Goal: Information Seeking & Learning: Learn about a topic

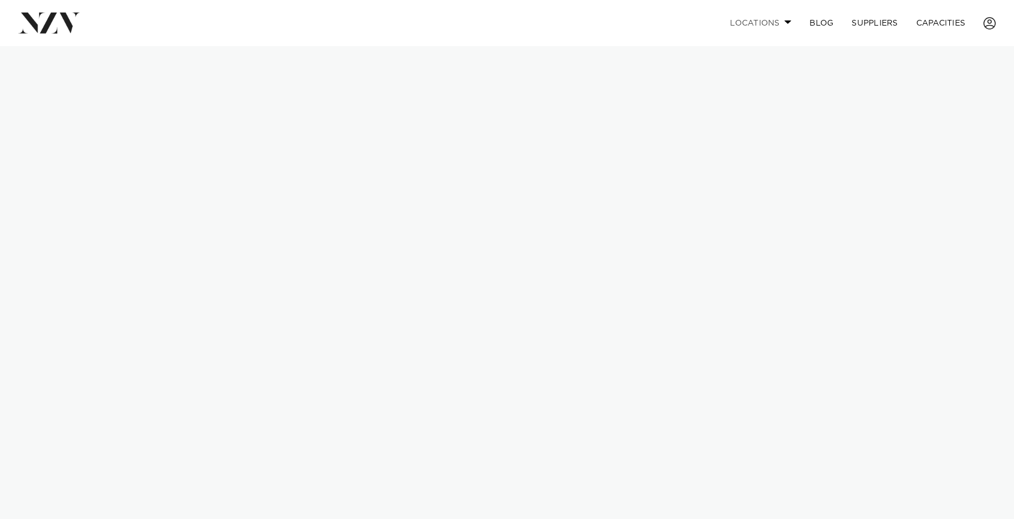
click at [786, 24] on span at bounding box center [788, 22] width 7 height 4
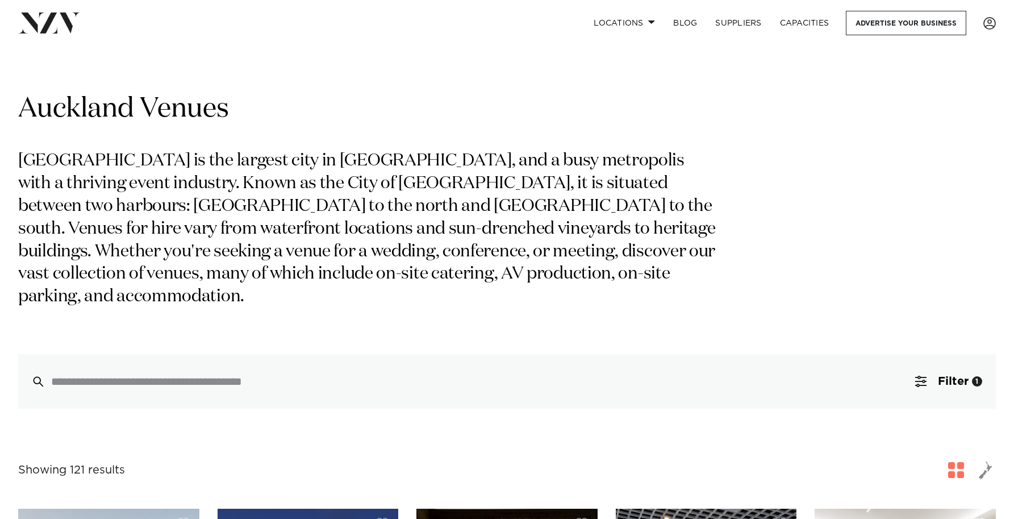
scroll to position [2, 0]
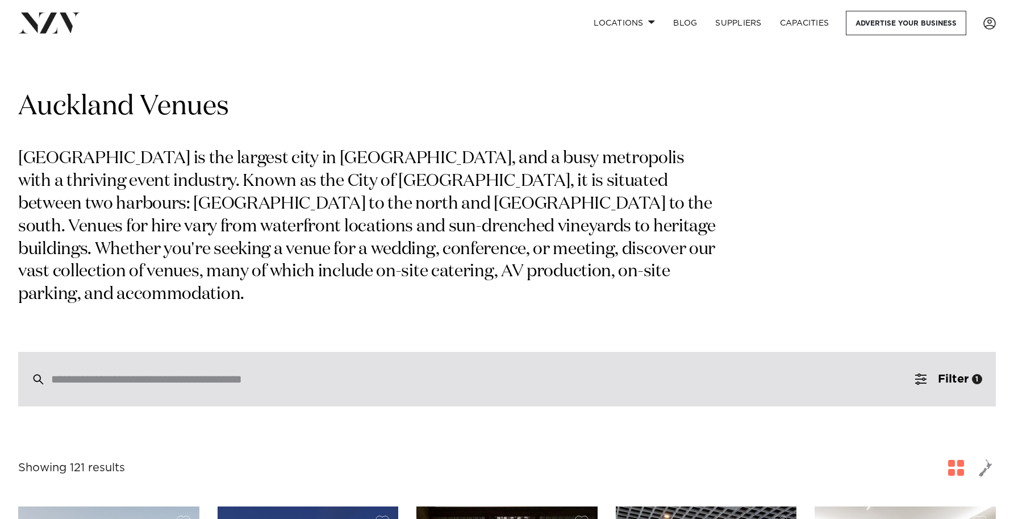
click at [448, 373] on input "search" at bounding box center [483, 379] width 864 height 12
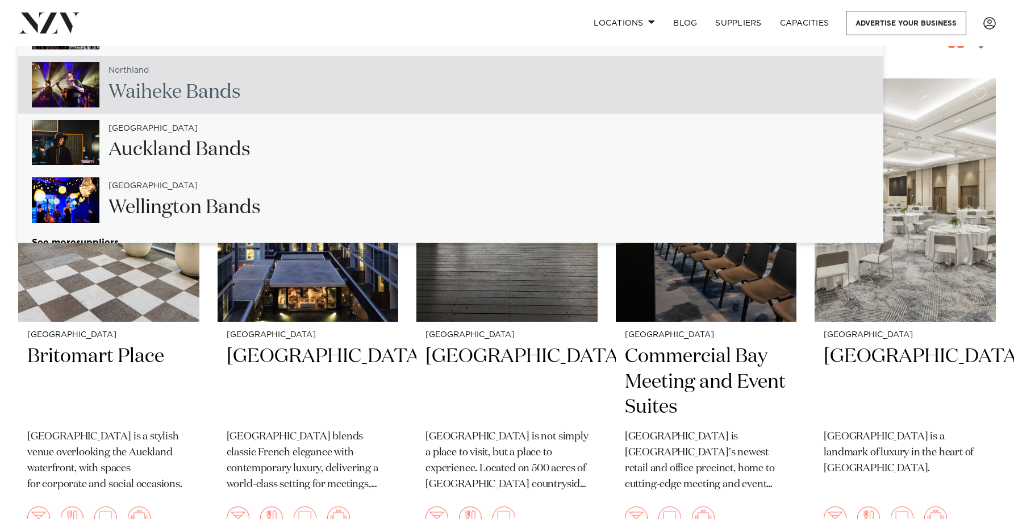
scroll to position [463, 0]
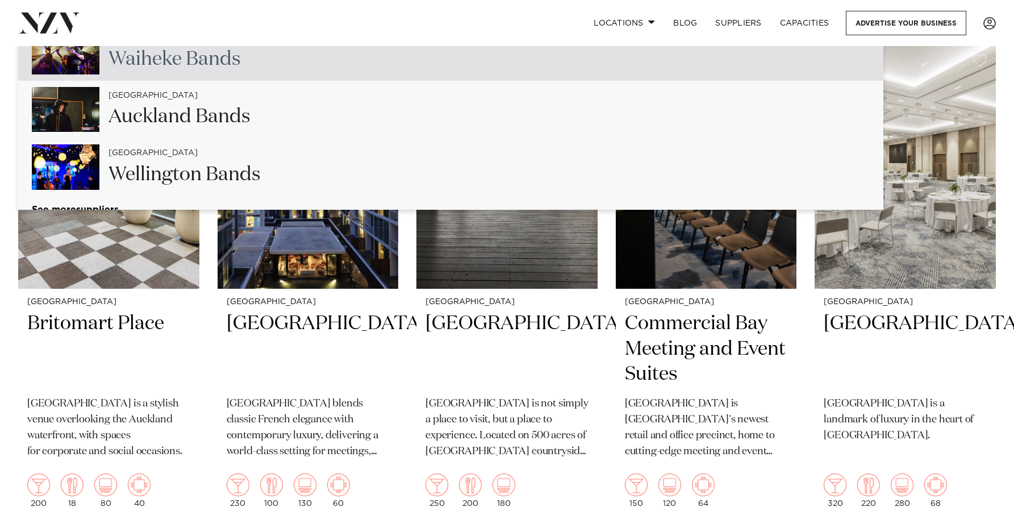
type input "******"
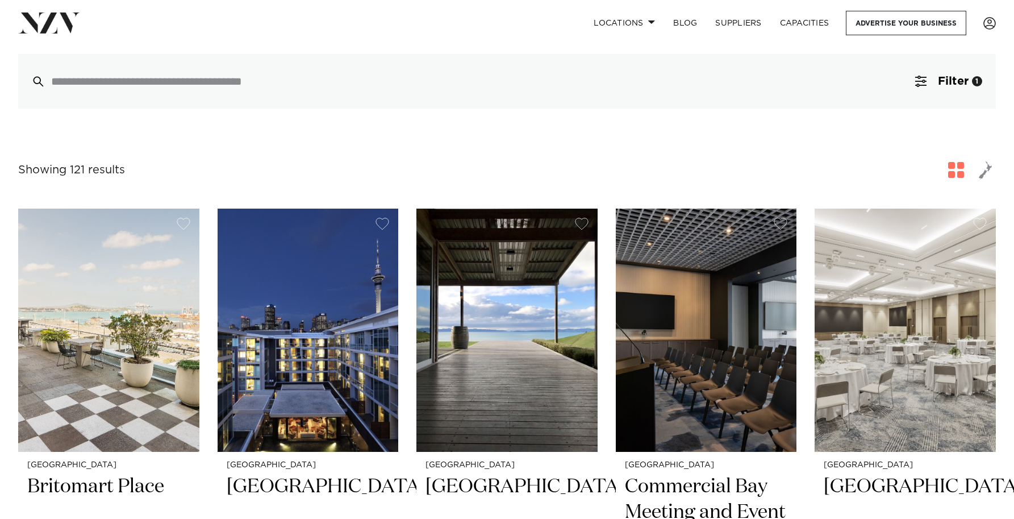
scroll to position [320, 0]
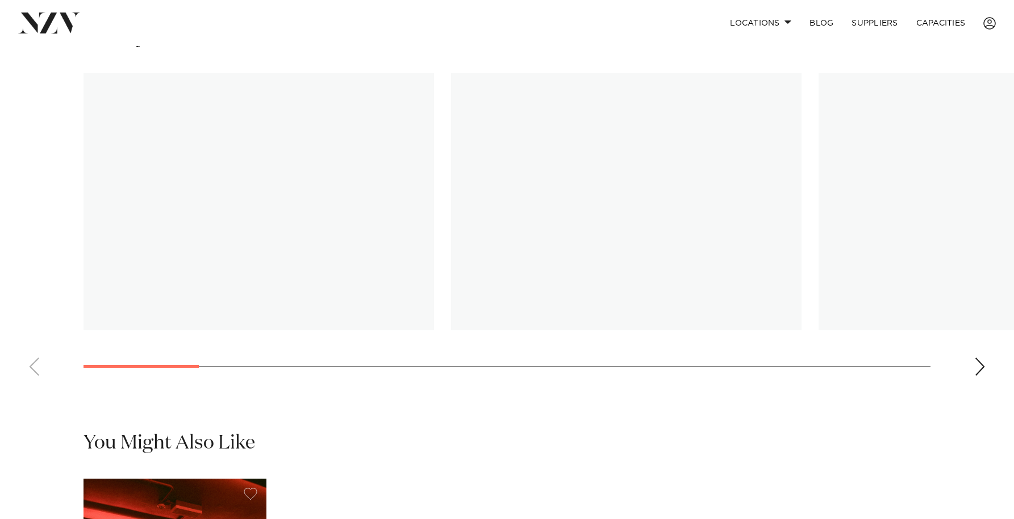
scroll to position [879, 0]
click at [385, 228] on img "1 / 17" at bounding box center [259, 202] width 351 height 257
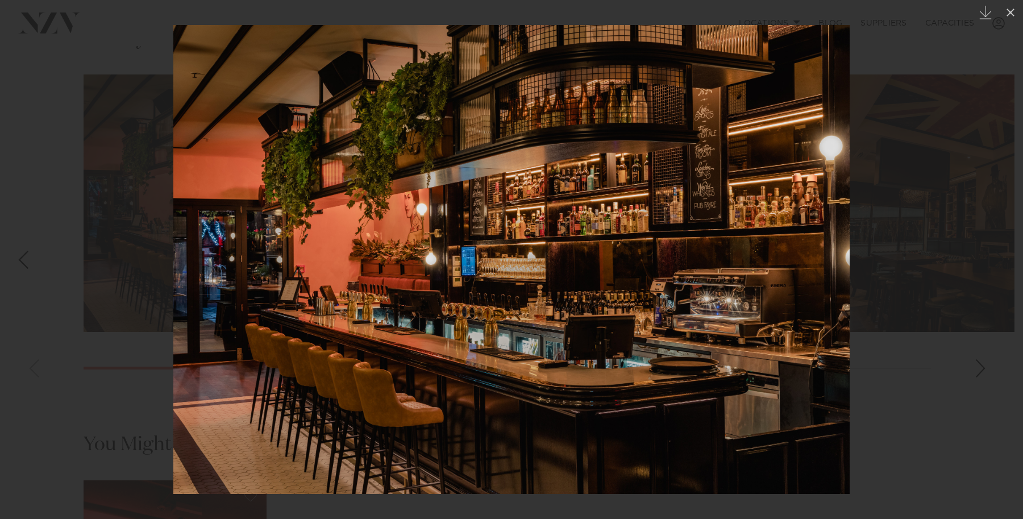
click at [964, 236] on div at bounding box center [511, 259] width 1023 height 519
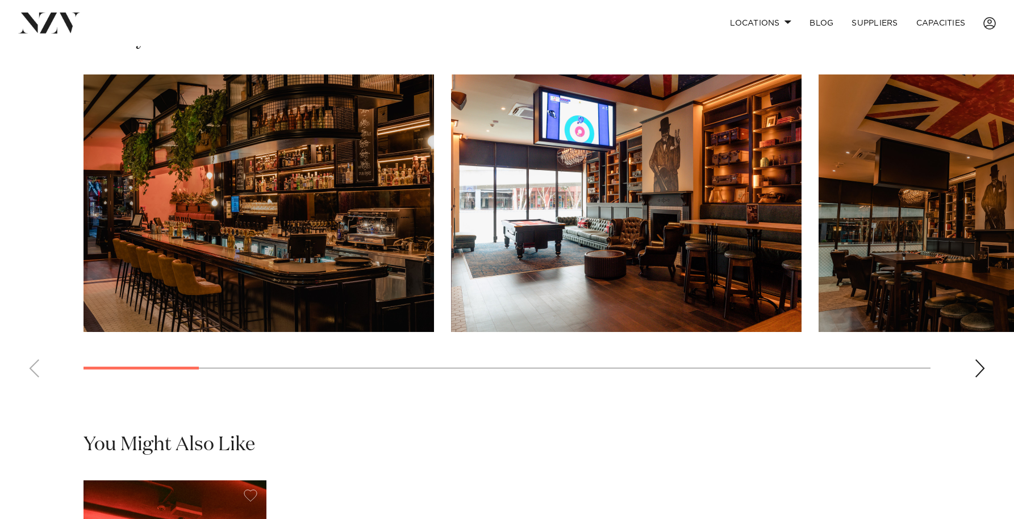
click at [890, 262] on img "3 / 17" at bounding box center [994, 202] width 351 height 257
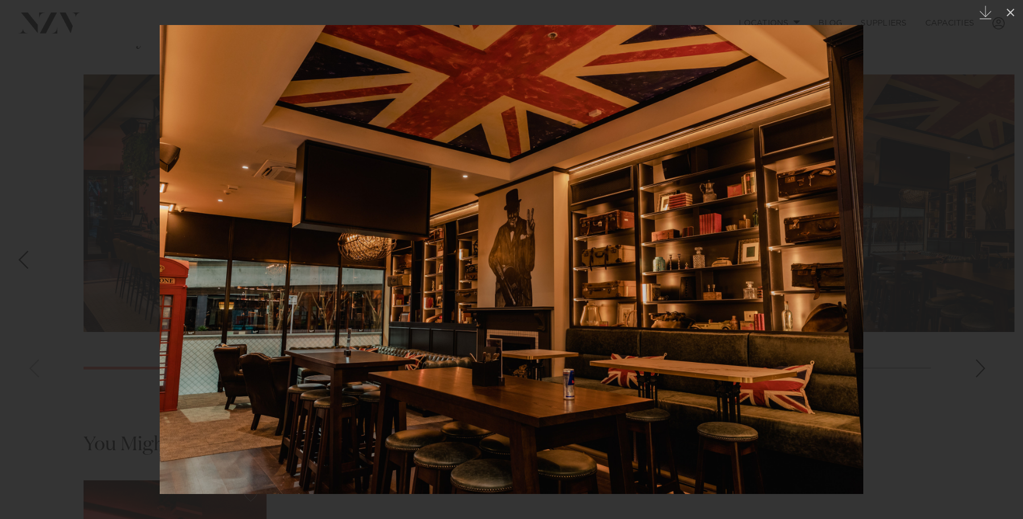
click at [891, 334] on div at bounding box center [511, 259] width 1023 height 519
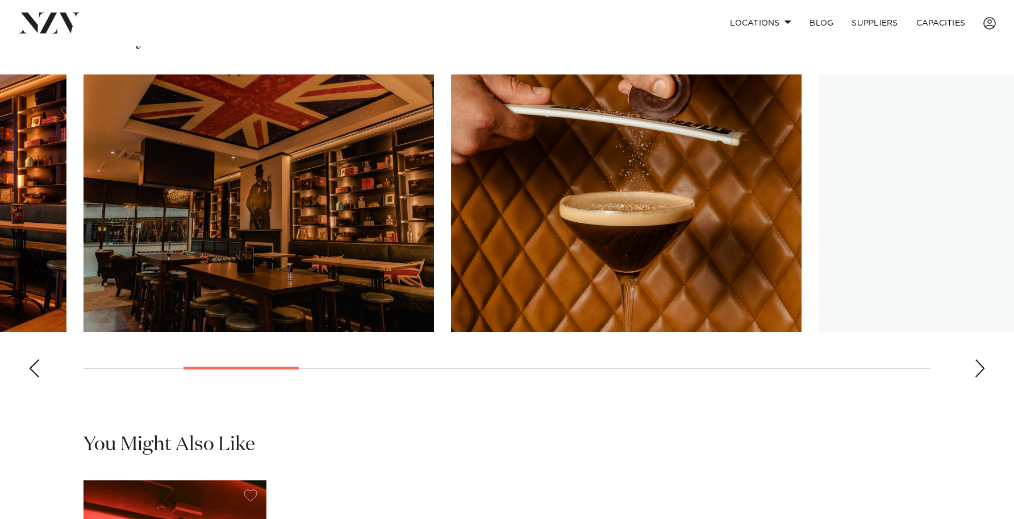
click at [976, 369] on div "Next slide" at bounding box center [979, 368] width 11 height 18
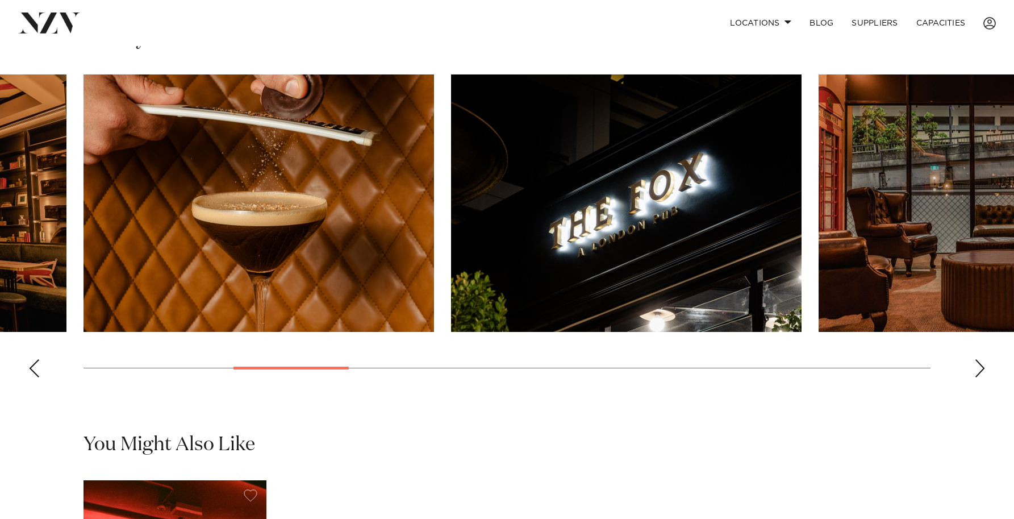
click at [976, 369] on div "Next slide" at bounding box center [979, 368] width 11 height 18
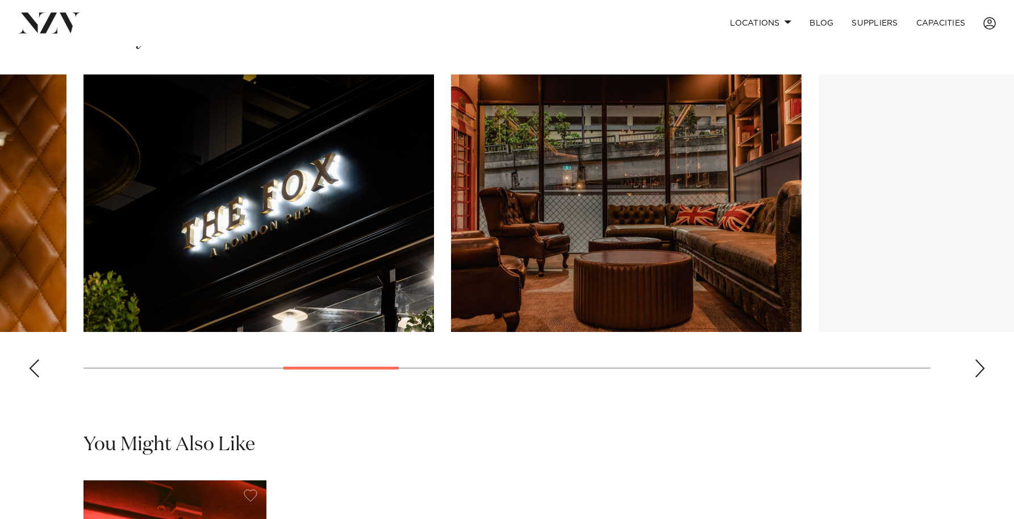
click at [976, 369] on div "Next slide" at bounding box center [979, 368] width 11 height 18
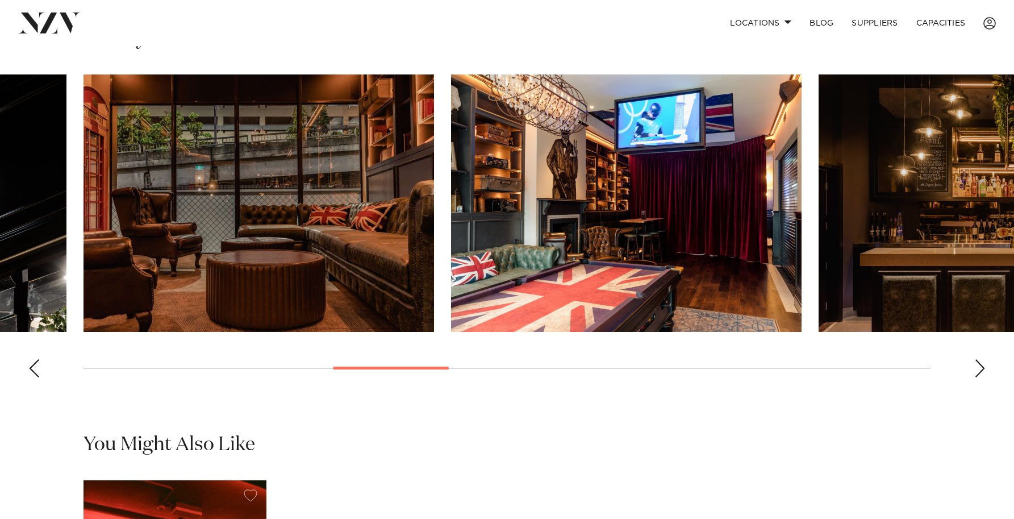
click at [978, 366] on div "Next slide" at bounding box center [979, 368] width 11 height 18
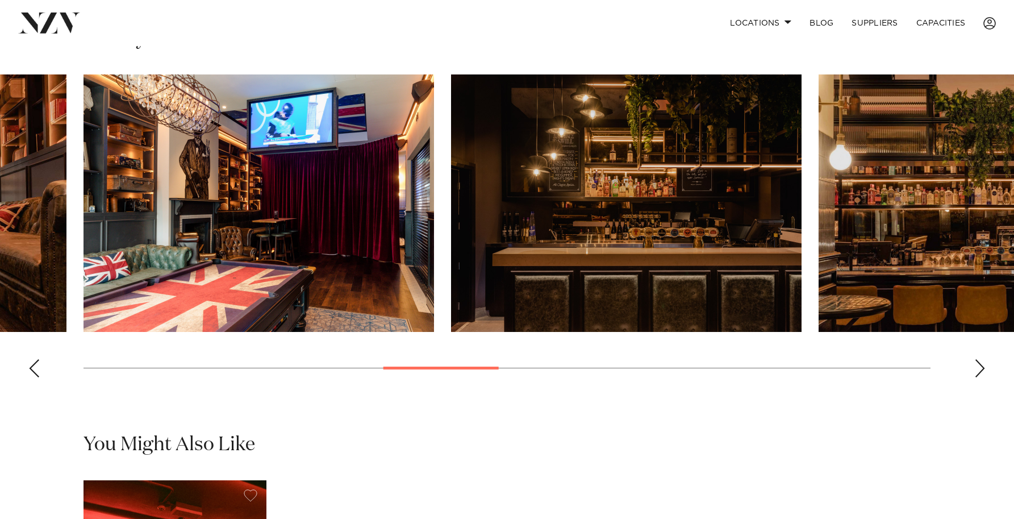
click at [978, 366] on div "Next slide" at bounding box center [979, 368] width 11 height 18
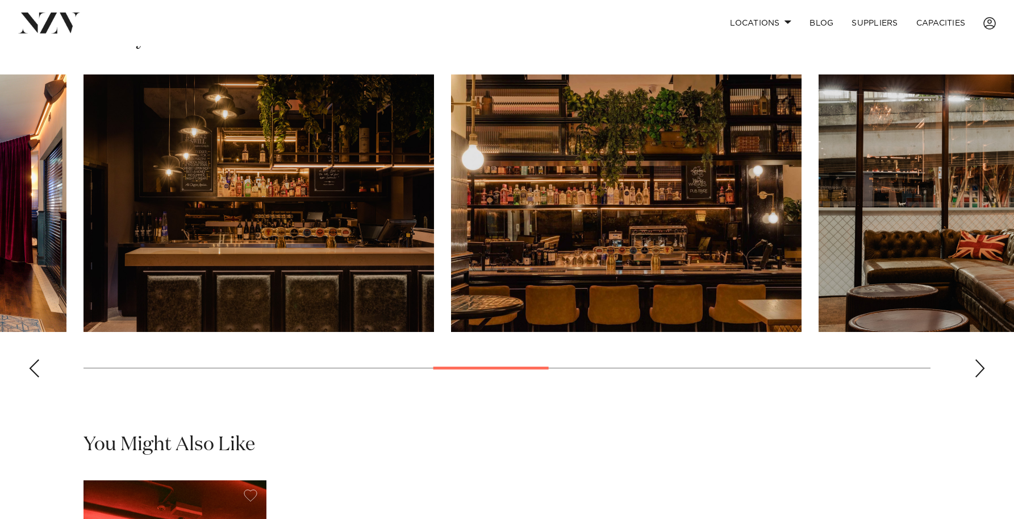
click at [669, 304] on img "9 / 17" at bounding box center [626, 202] width 351 height 257
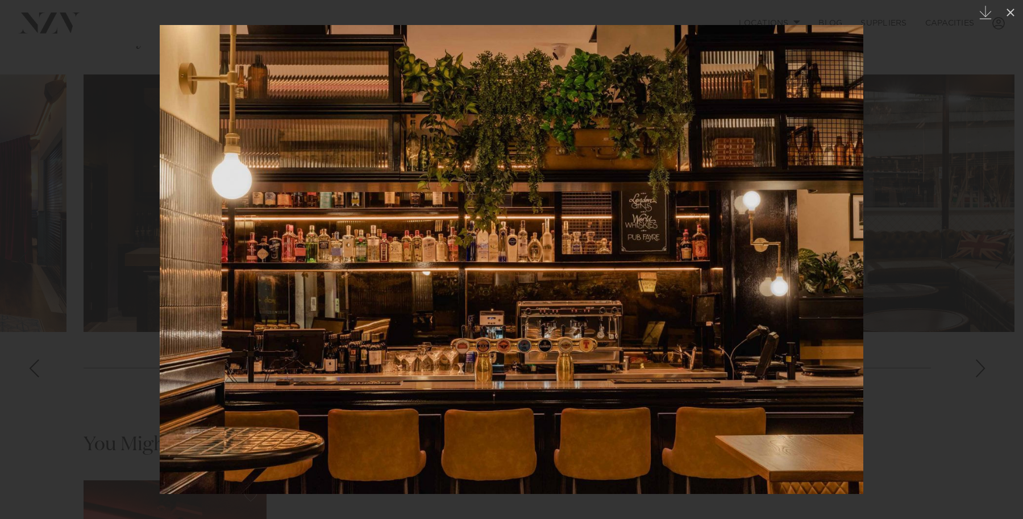
click at [939, 397] on div at bounding box center [511, 259] width 1023 height 519
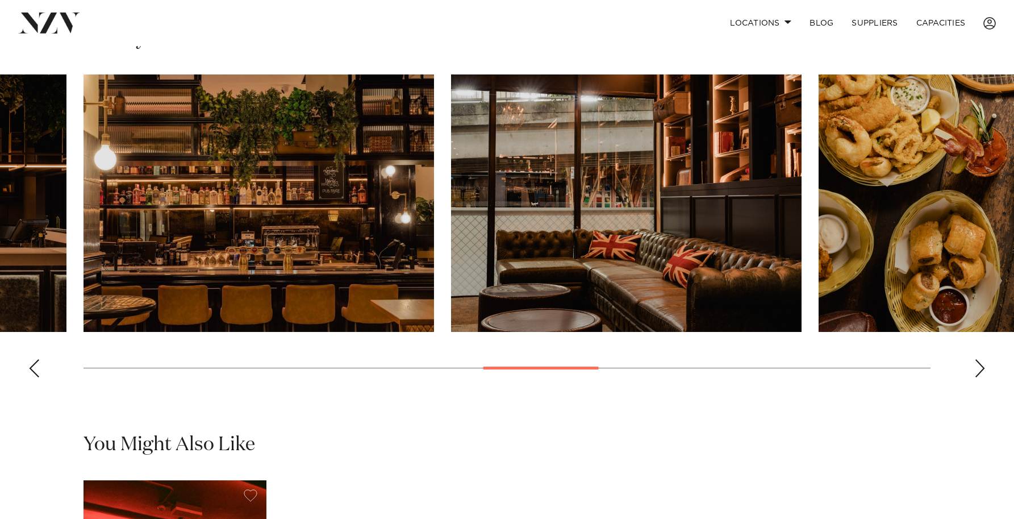
click at [640, 269] on img "10 / 17" at bounding box center [626, 202] width 351 height 257
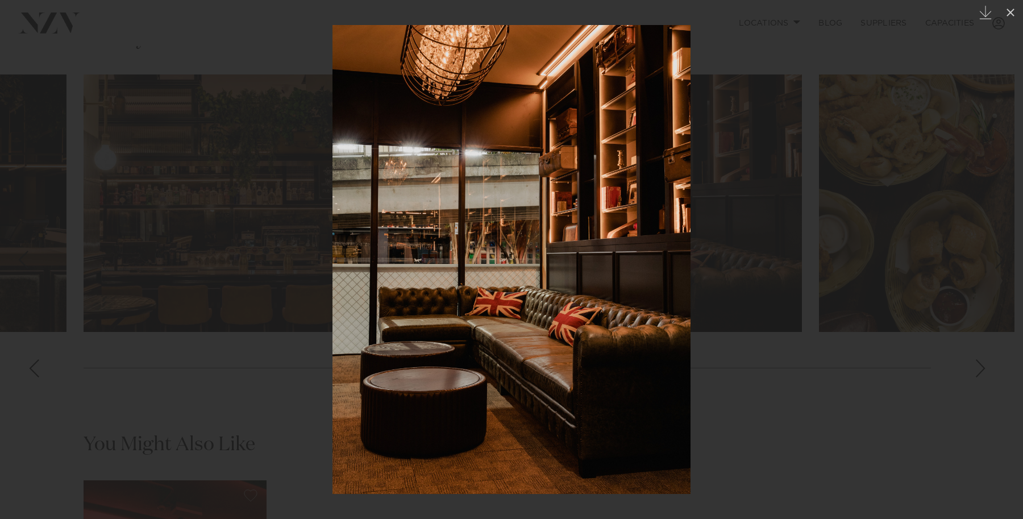
click at [766, 391] on div at bounding box center [511, 259] width 1023 height 519
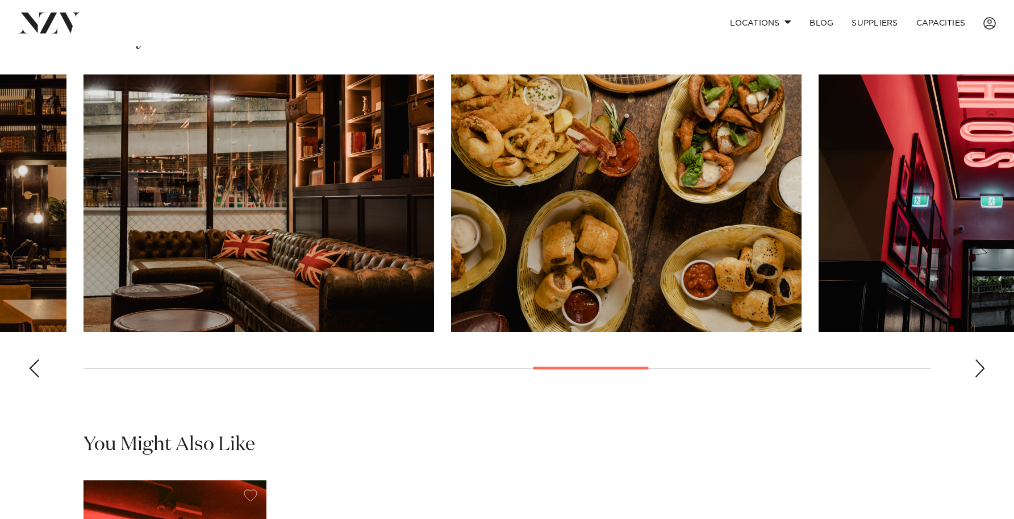
click at [982, 374] on div "Next slide" at bounding box center [979, 368] width 11 height 18
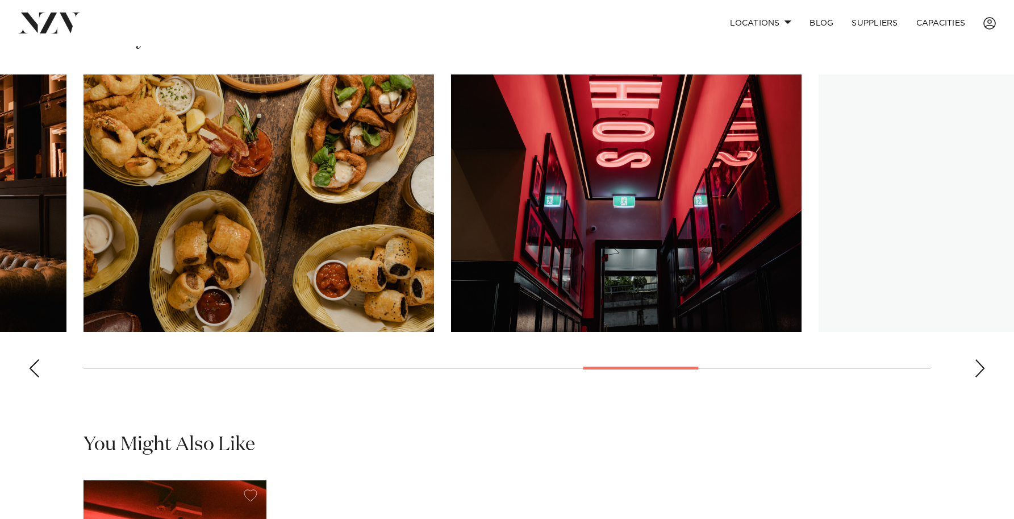
click at [982, 374] on div "Next slide" at bounding box center [979, 368] width 11 height 18
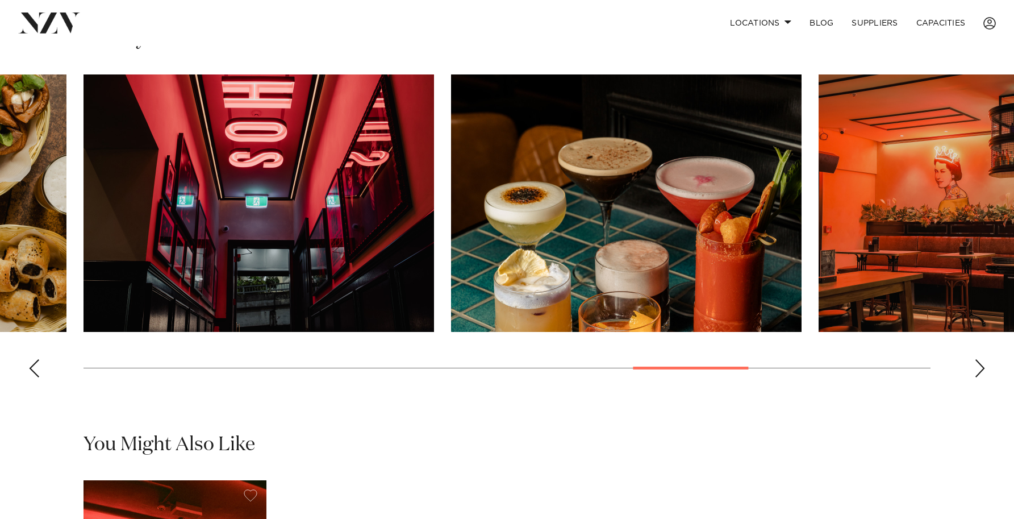
click at [982, 371] on div "Next slide" at bounding box center [979, 368] width 11 height 18
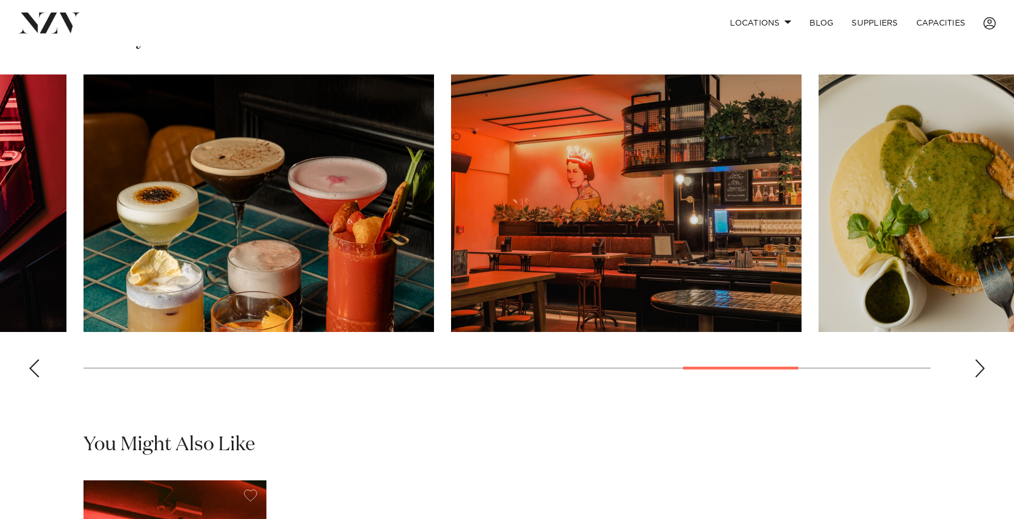
click at [982, 371] on div "Next slide" at bounding box center [979, 368] width 11 height 18
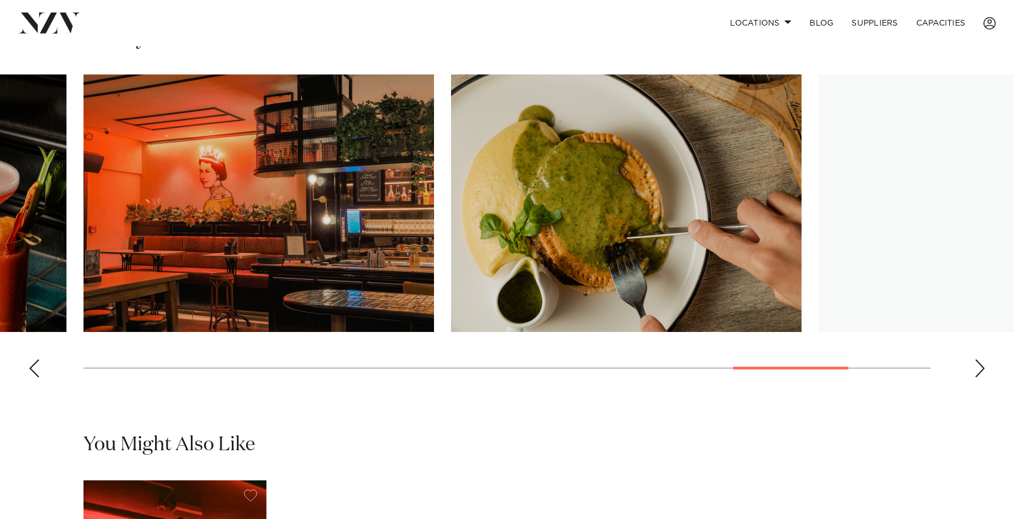
click at [982, 371] on div "Next slide" at bounding box center [979, 368] width 11 height 18
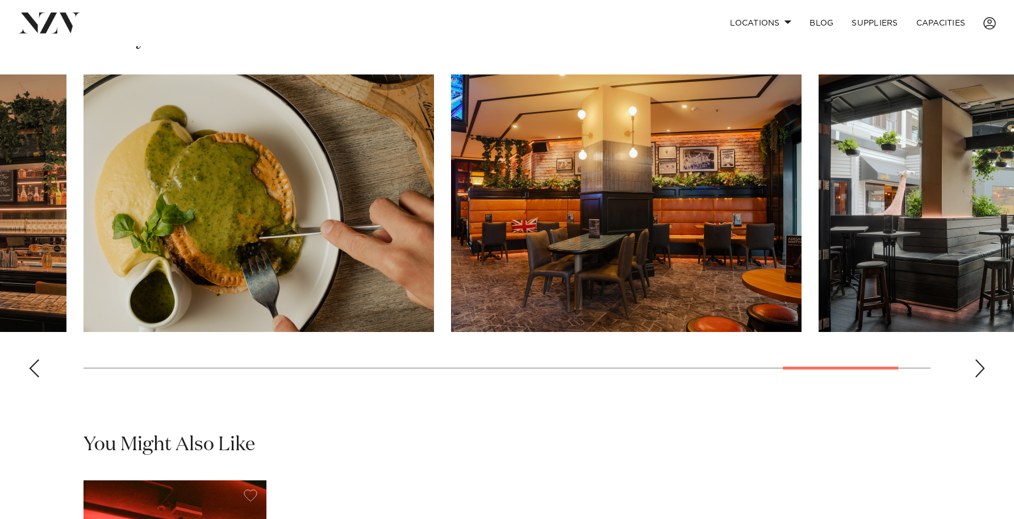
click at [973, 361] on swiper-container at bounding box center [507, 230] width 1014 height 312
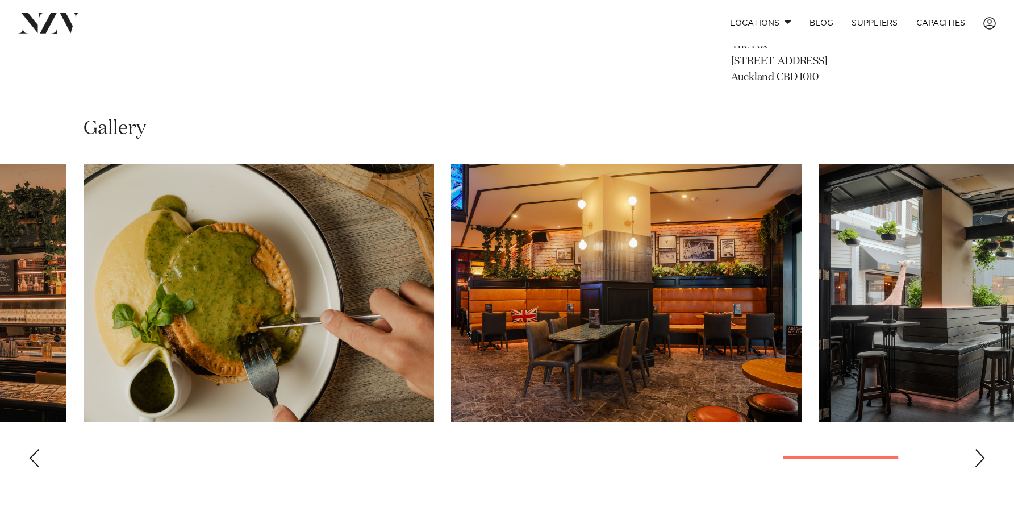
scroll to position [882, 0]
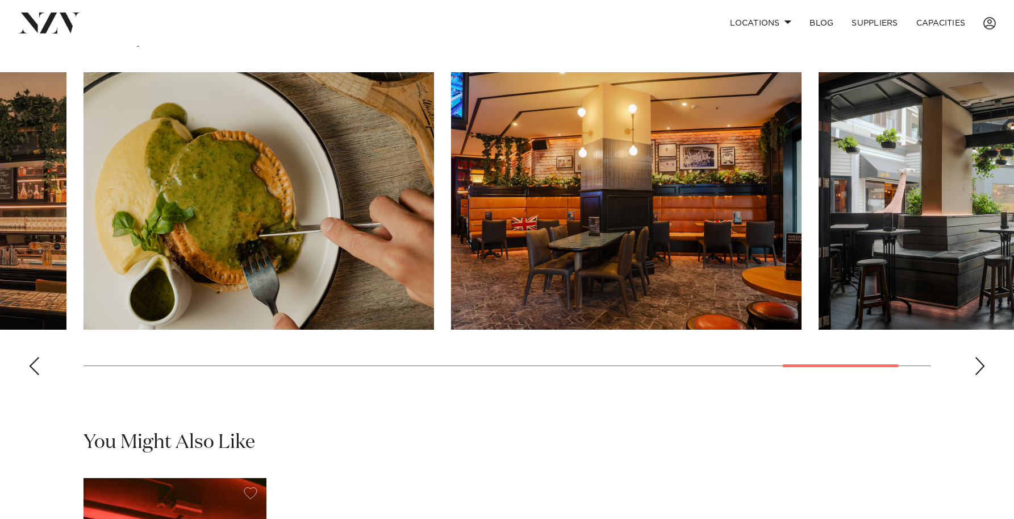
click at [34, 364] on div "Previous slide" at bounding box center [33, 366] width 11 height 18
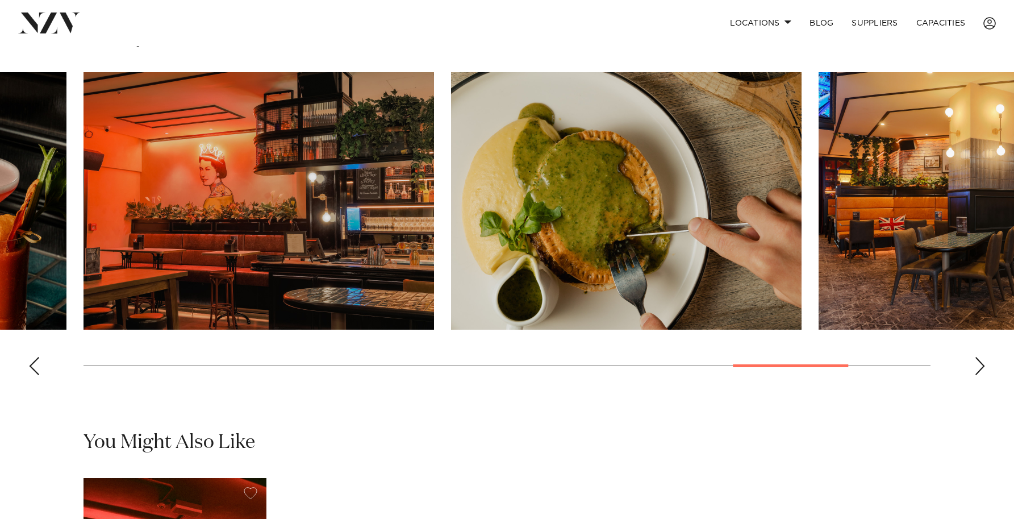
click at [34, 364] on div "Previous slide" at bounding box center [33, 366] width 11 height 18
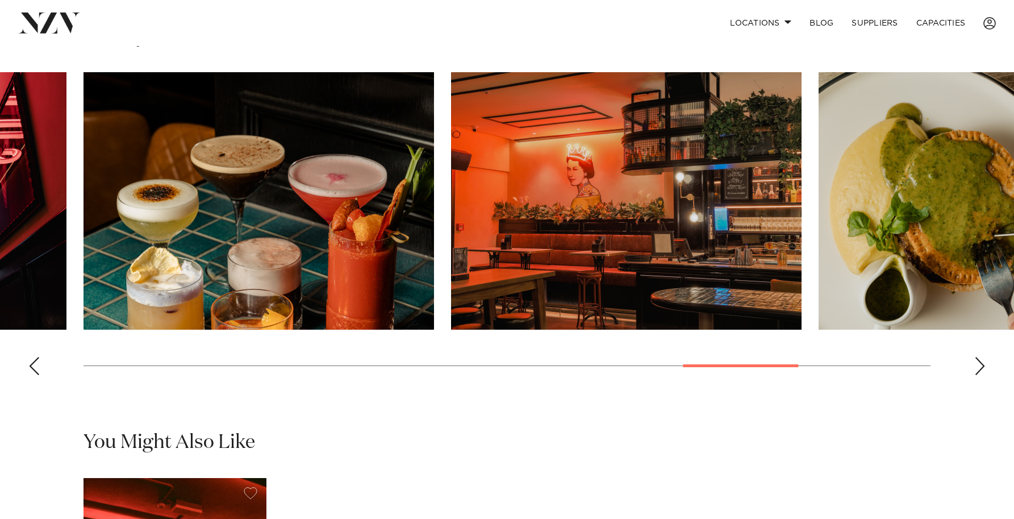
click at [34, 364] on div "Previous slide" at bounding box center [33, 366] width 11 height 18
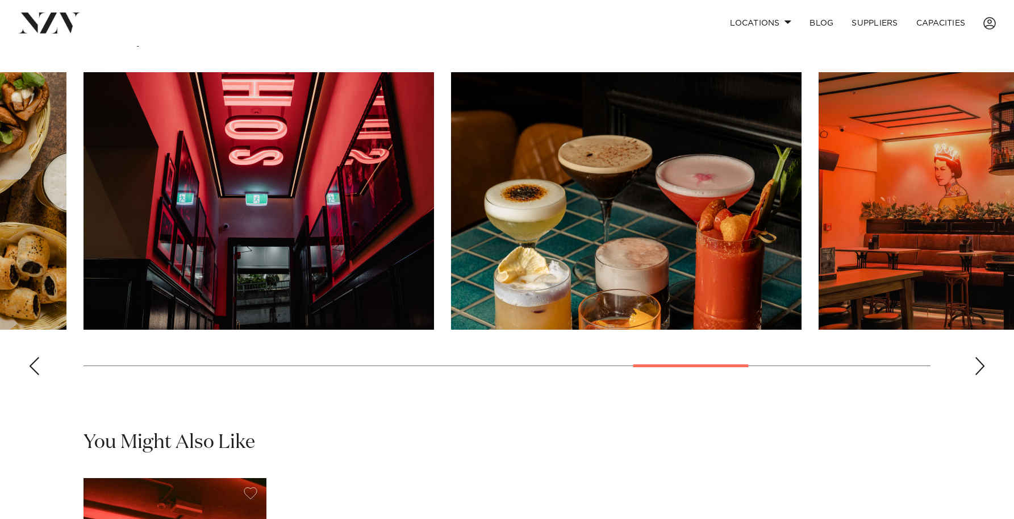
click at [34, 364] on div "Previous slide" at bounding box center [33, 366] width 11 height 18
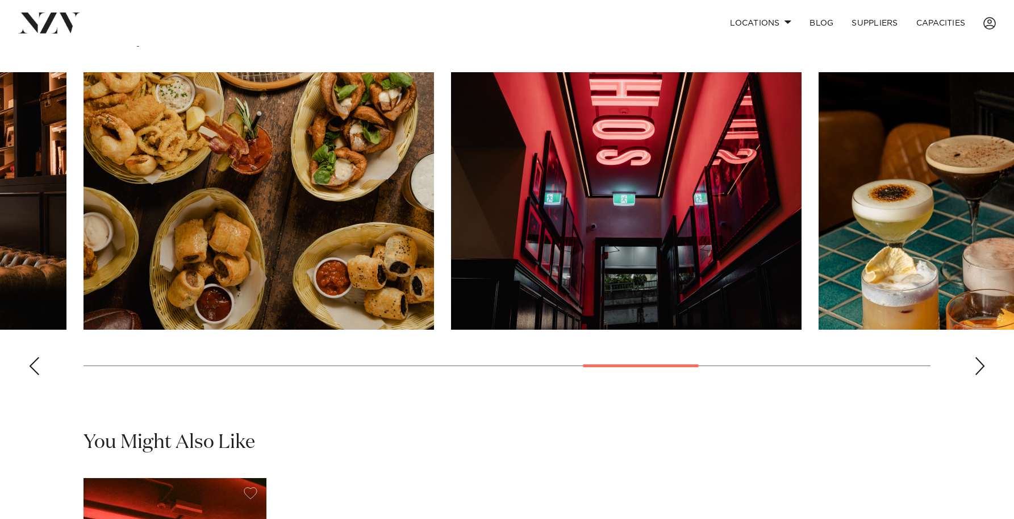
click at [34, 364] on div "Previous slide" at bounding box center [33, 366] width 11 height 18
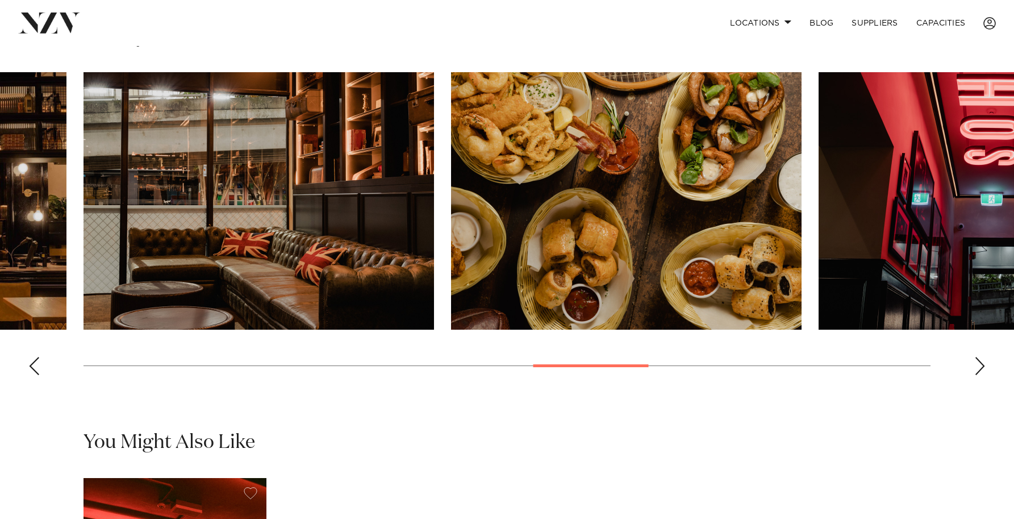
click at [34, 364] on div "Previous slide" at bounding box center [33, 366] width 11 height 18
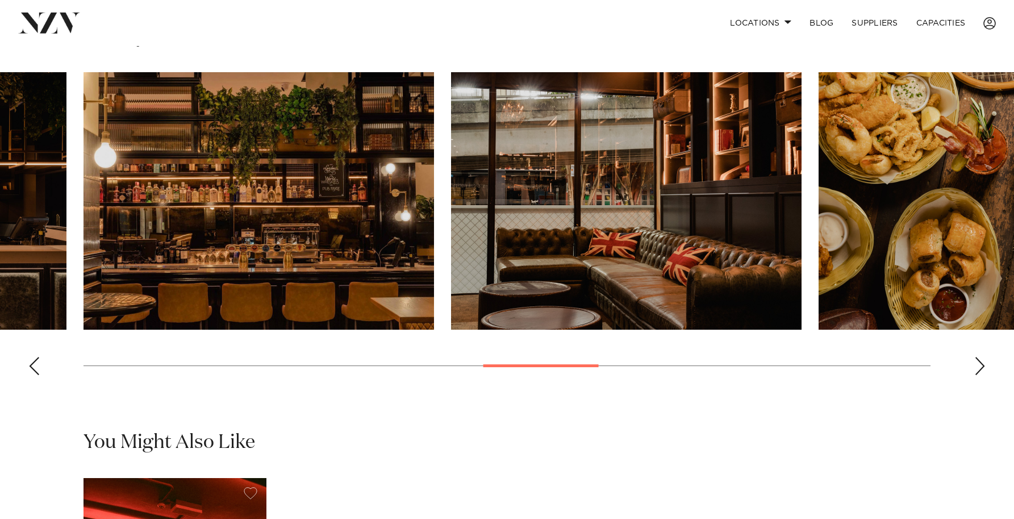
click at [34, 364] on div "Previous slide" at bounding box center [33, 366] width 11 height 18
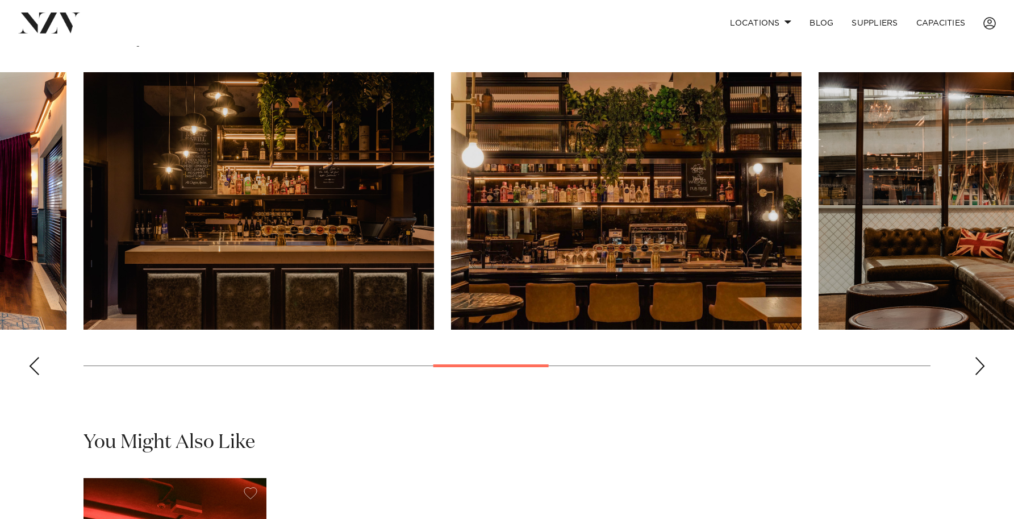
click at [34, 364] on div "Previous slide" at bounding box center [33, 366] width 11 height 18
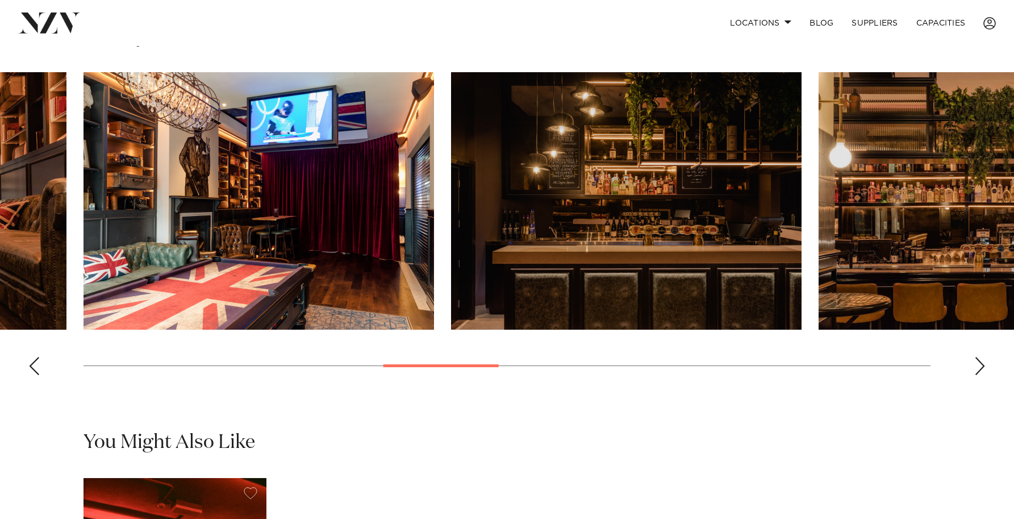
click at [35, 370] on div "Previous slide" at bounding box center [33, 366] width 11 height 18
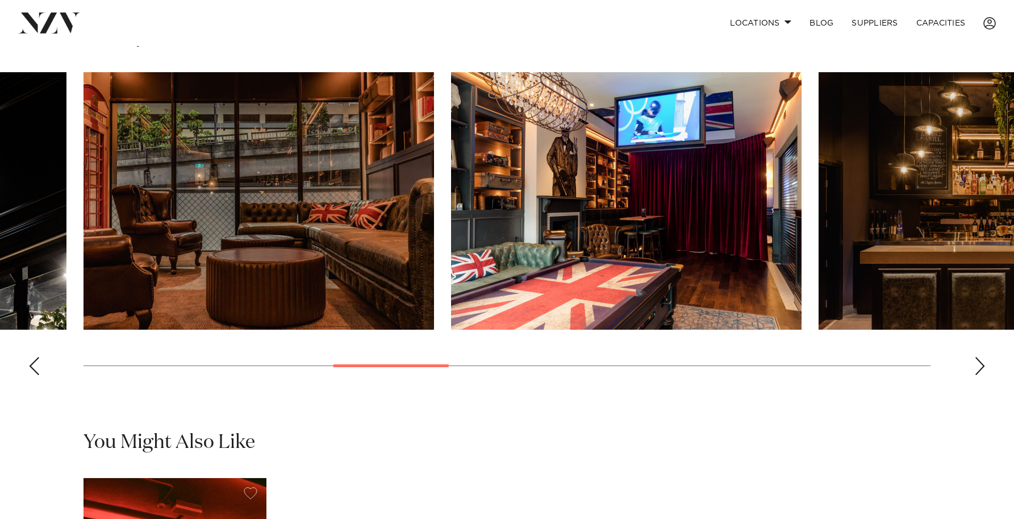
click at [35, 370] on div "Previous slide" at bounding box center [33, 366] width 11 height 18
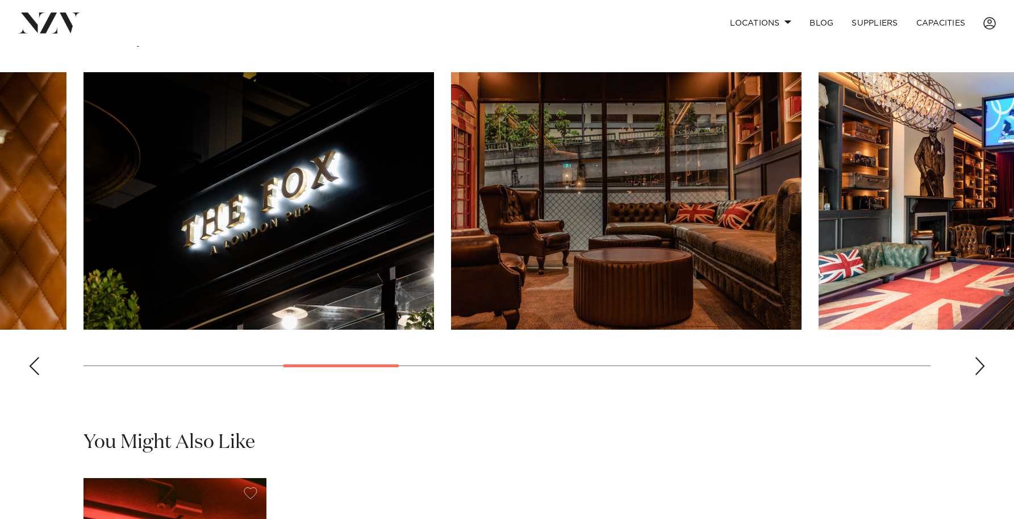
click at [35, 370] on div "Previous slide" at bounding box center [33, 366] width 11 height 18
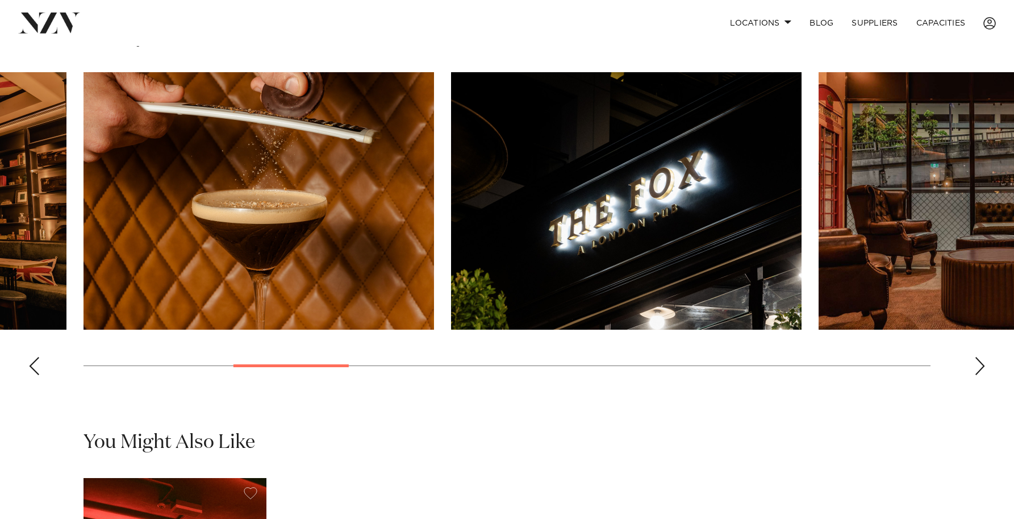
click at [35, 370] on div "Previous slide" at bounding box center [33, 366] width 11 height 18
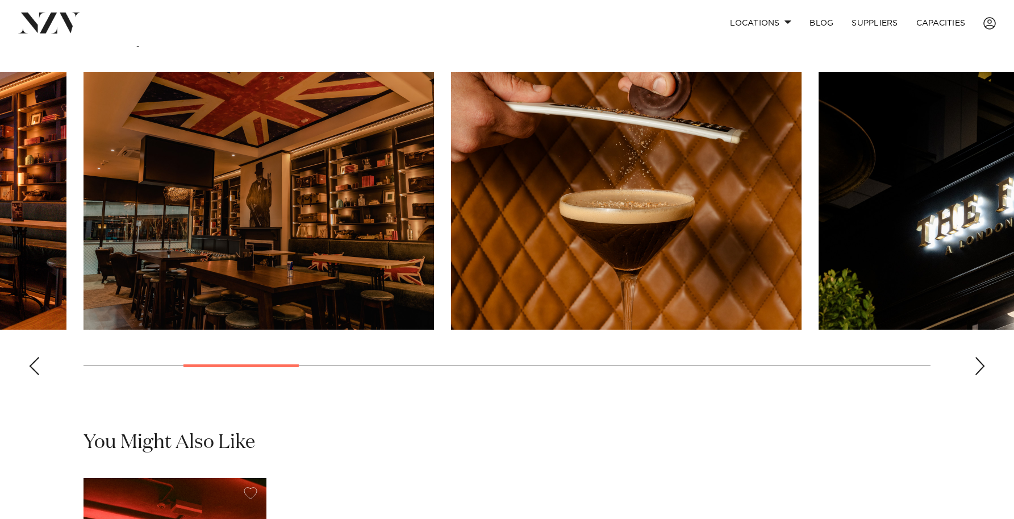
click at [355, 251] on img "3 / 17" at bounding box center [259, 200] width 351 height 257
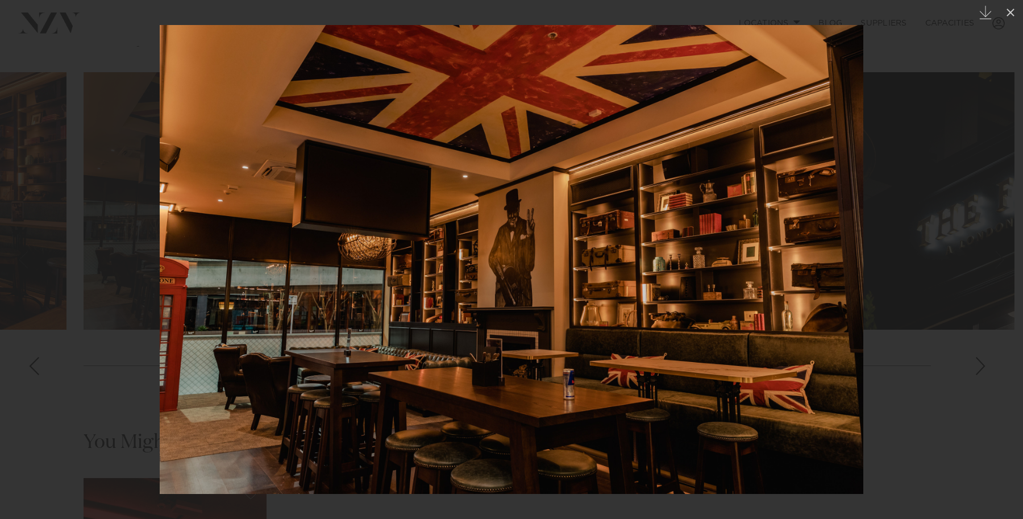
click at [914, 341] on div at bounding box center [511, 259] width 1023 height 519
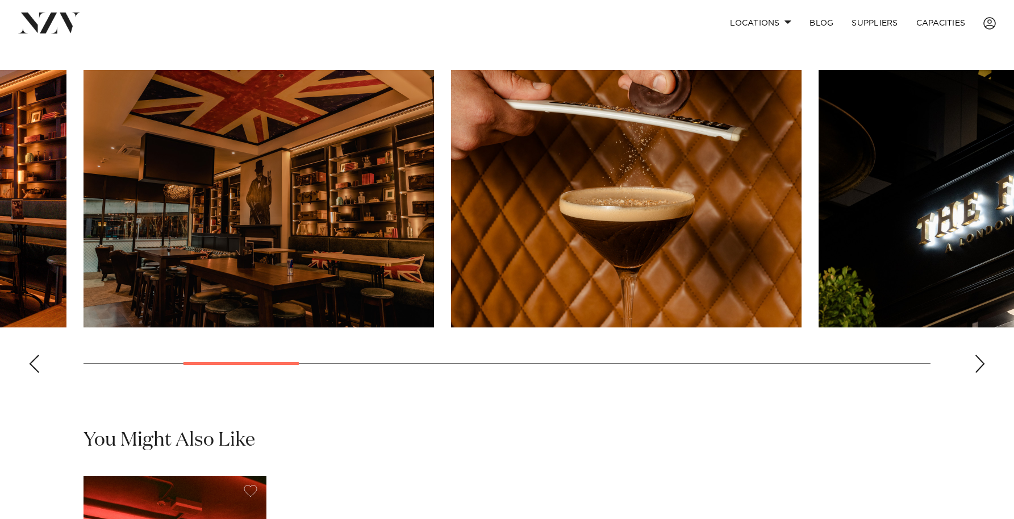
scroll to position [885, 0]
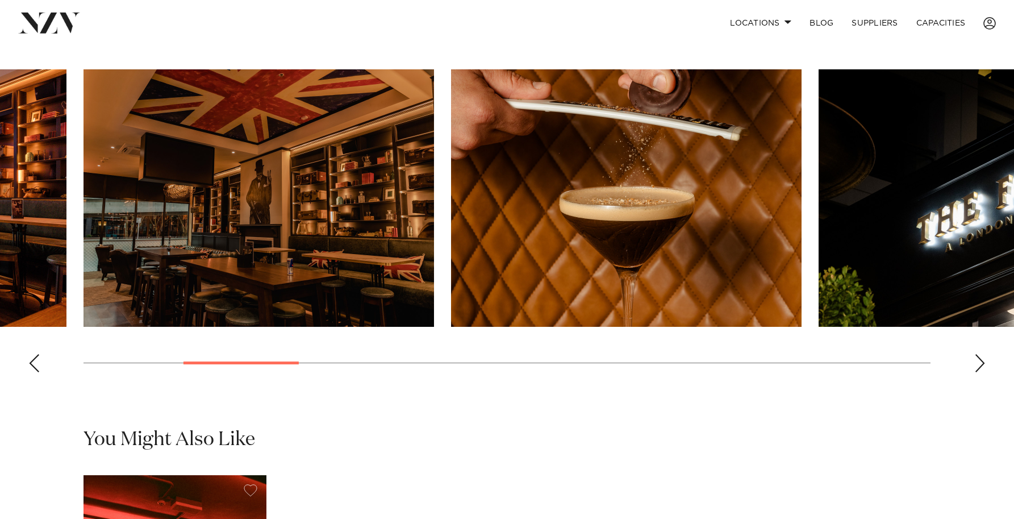
click at [36, 371] on swiper-container at bounding box center [507, 225] width 1014 height 312
click at [36, 365] on div "Previous slide" at bounding box center [33, 363] width 11 height 18
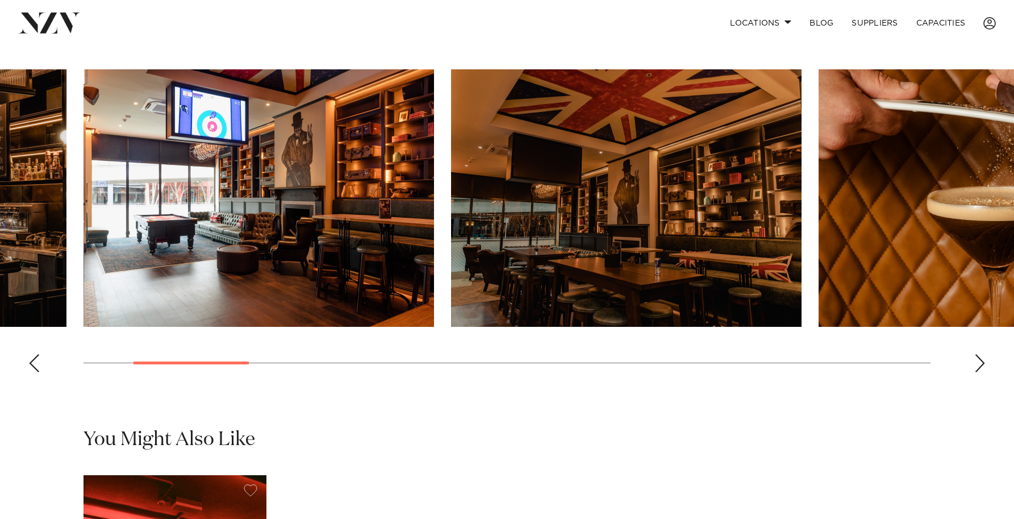
click at [36, 366] on div "Previous slide" at bounding box center [33, 363] width 11 height 18
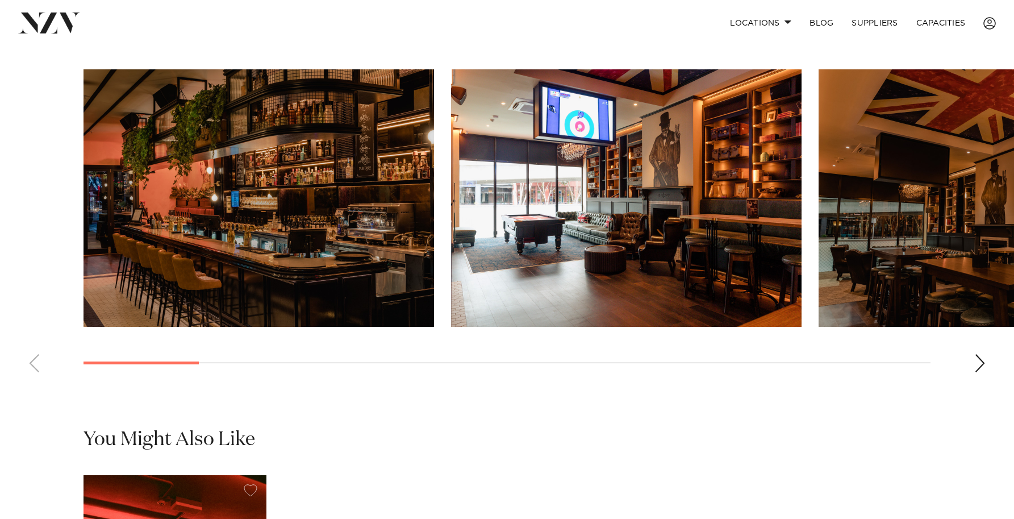
click at [36, 366] on swiper-container at bounding box center [507, 225] width 1014 height 312
